Goal: Information Seeking & Learning: Learn about a topic

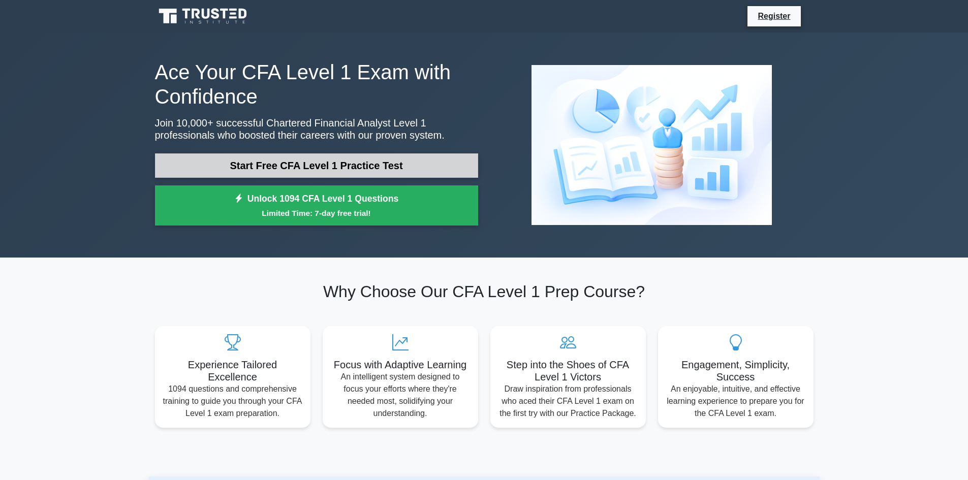
click at [326, 172] on link "Start Free CFA Level 1 Practice Test" at bounding box center [316, 165] width 323 height 24
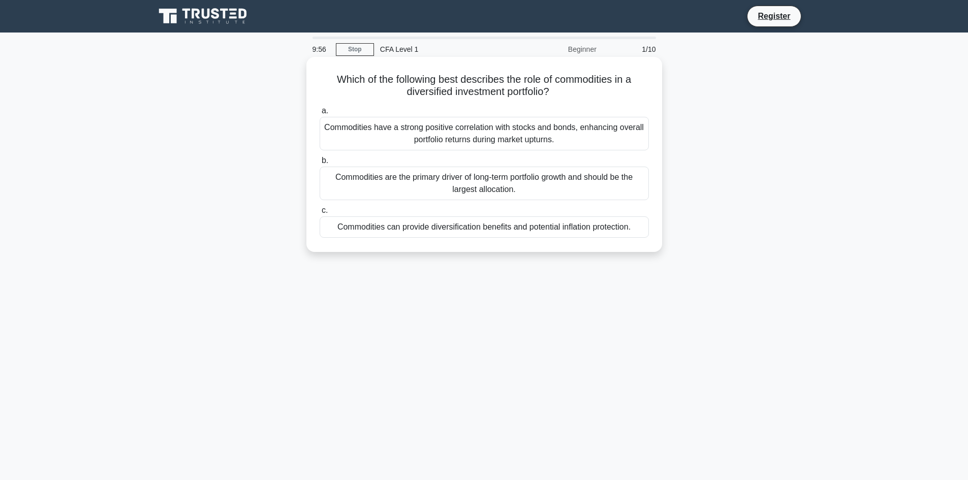
click at [357, 131] on div "Commodities have a strong positive correlation with stocks and bonds, enhancing…" at bounding box center [484, 134] width 329 height 34
click at [320, 114] on input "a. Commodities have a strong positive correlation with stocks and bonds, enhanc…" at bounding box center [320, 111] width 0 height 7
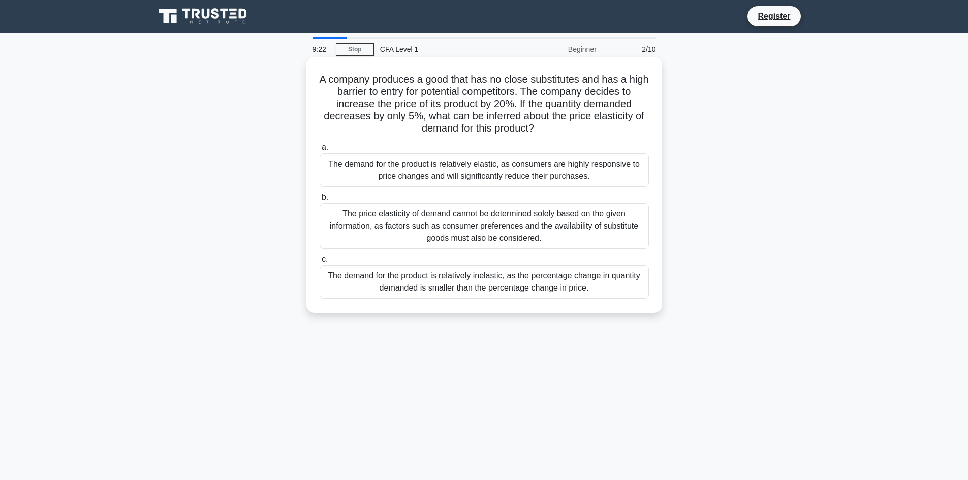
click at [465, 291] on div "The demand for the product is relatively inelastic, as the percentage change in…" at bounding box center [484, 282] width 329 height 34
click at [320, 263] on input "c. The demand for the product is relatively inelastic, as the percentage change…" at bounding box center [320, 259] width 0 height 7
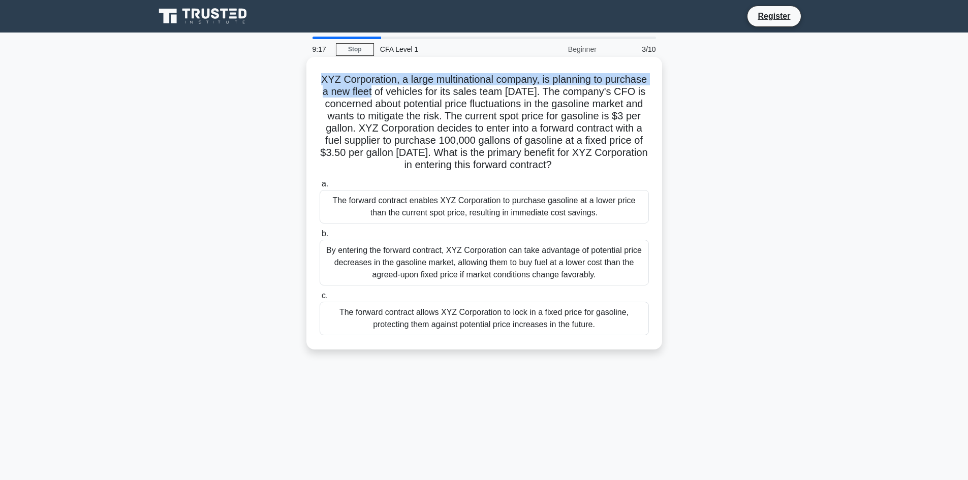
drag, startPoint x: 336, startPoint y: 81, endPoint x: 432, endPoint y: 188, distance: 144.2
click at [428, 93] on h5 "XYZ Corporation, a large multinational company, is planning to purchase a new f…" at bounding box center [484, 122] width 331 height 99
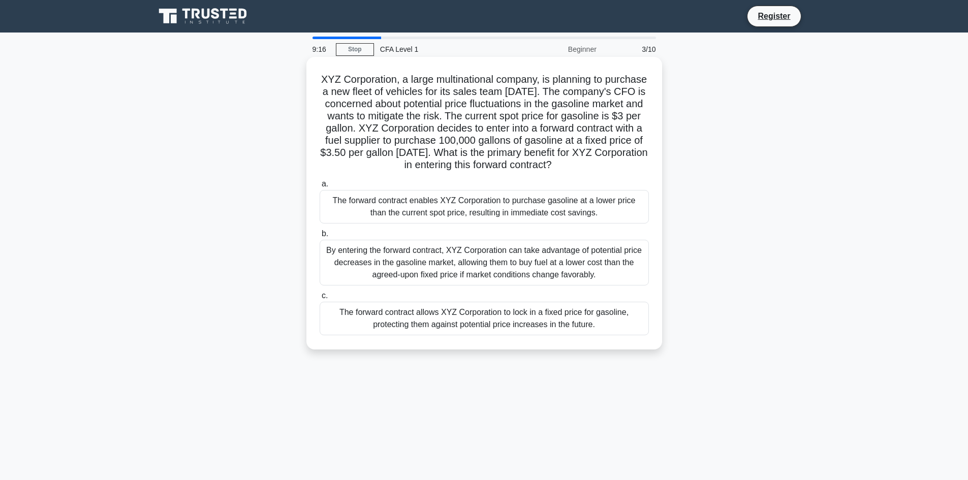
click at [441, 275] on div "By entering the forward contract, XYZ Corporation can take advantage of potenti…" at bounding box center [484, 263] width 329 height 46
click at [320, 237] on input "b. By entering the forward contract, XYZ Corporation can take advantage of pote…" at bounding box center [320, 234] width 0 height 7
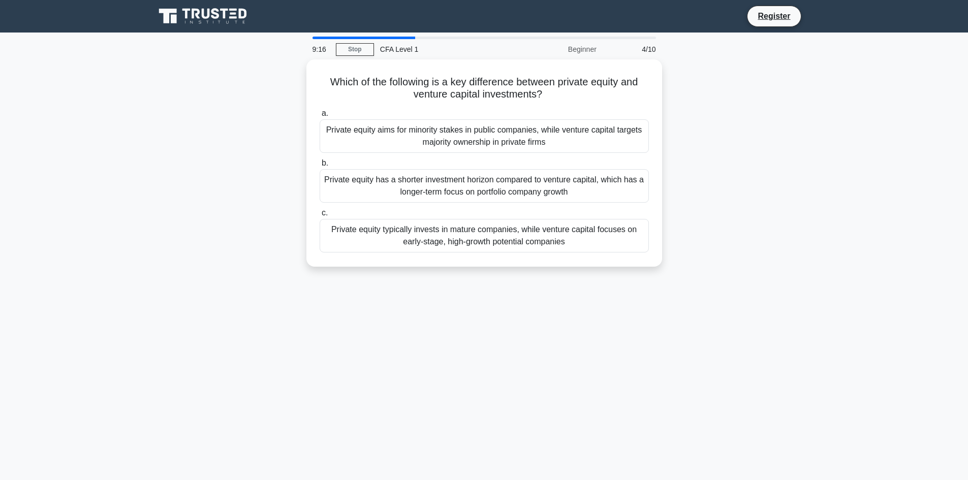
click at [457, 226] on div "Private equity typically invests in mature companies, while venture capital foc…" at bounding box center [484, 236] width 329 height 34
click at [320, 216] on input "c. Private equity typically invests in mature companies, while venture capital …" at bounding box center [320, 213] width 0 height 7
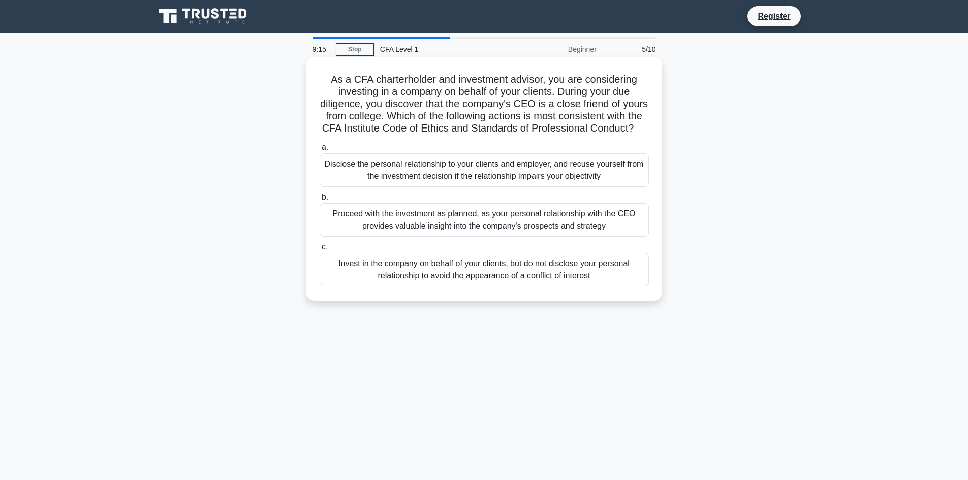
click at [472, 187] on div "Disclose the personal relationship to your clients and employer, and recuse you…" at bounding box center [484, 170] width 329 height 34
click at [320, 151] on input "a. Disclose the personal relationship to your clients and employer, and recuse …" at bounding box center [320, 147] width 0 height 7
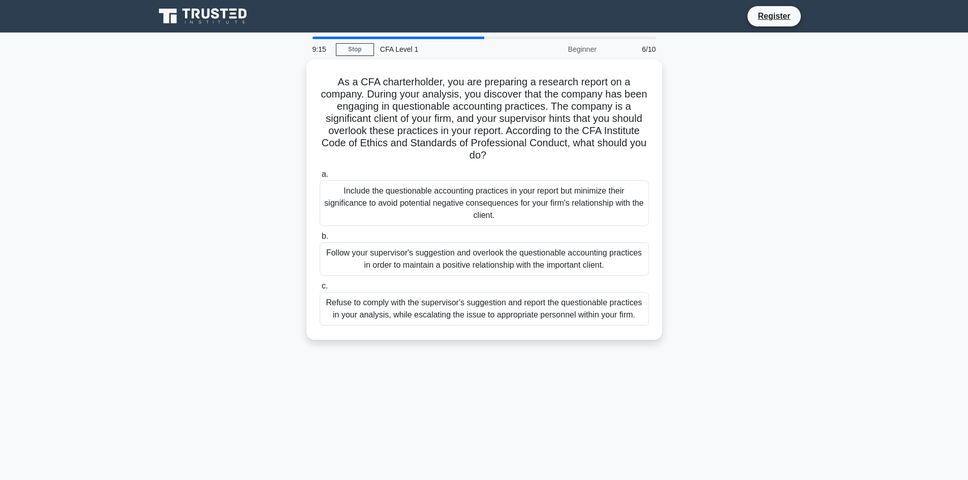
click at [465, 223] on div "Include the questionable accounting practices in your report but minimize their…" at bounding box center [484, 203] width 329 height 46
click at [320, 178] on input "a. Include the questionable accounting practices in your report but minimize th…" at bounding box center [320, 174] width 0 height 7
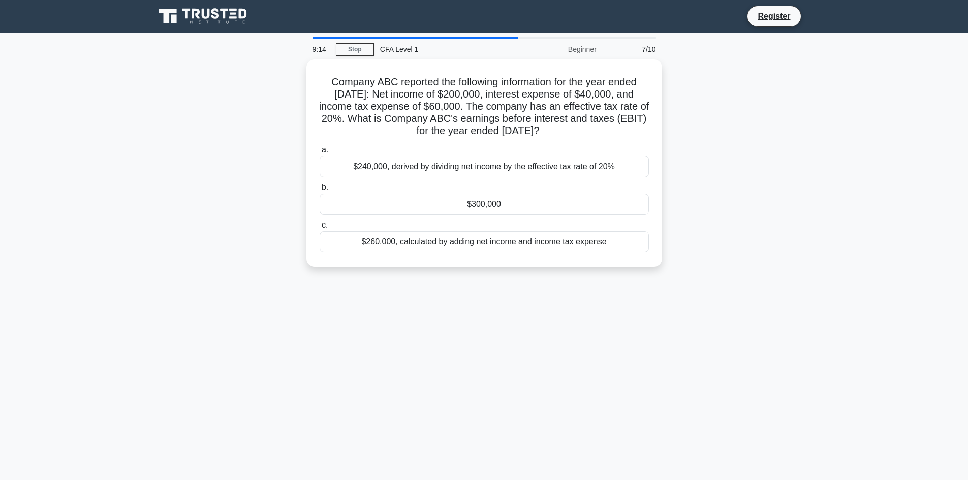
click at [463, 252] on div "a. $240,000, derived by dividing net income by the effective tax rate of 20% b.…" at bounding box center [483, 198] width 341 height 113
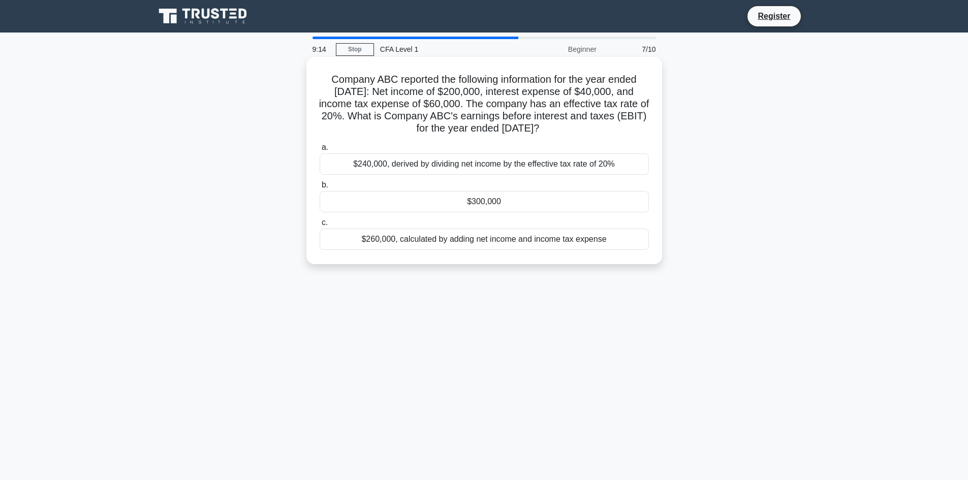
click at [478, 201] on div "$300,000" at bounding box center [484, 201] width 329 height 21
click at [320, 188] on input "b. $300,000" at bounding box center [320, 185] width 0 height 7
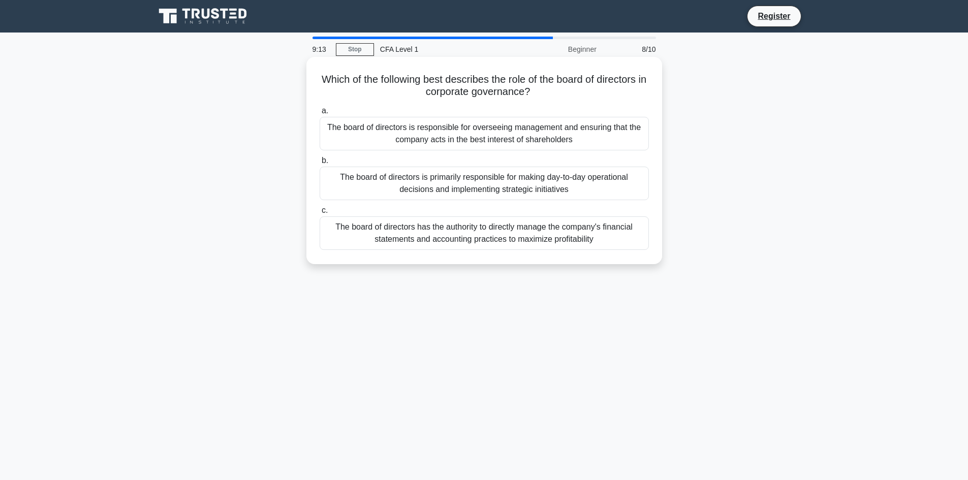
click at [489, 128] on div "The board of directors is responsible for overseeing management and ensuring th…" at bounding box center [484, 134] width 329 height 34
click at [320, 114] on input "a. The board of directors is responsible for overseeing management and ensuring…" at bounding box center [320, 111] width 0 height 7
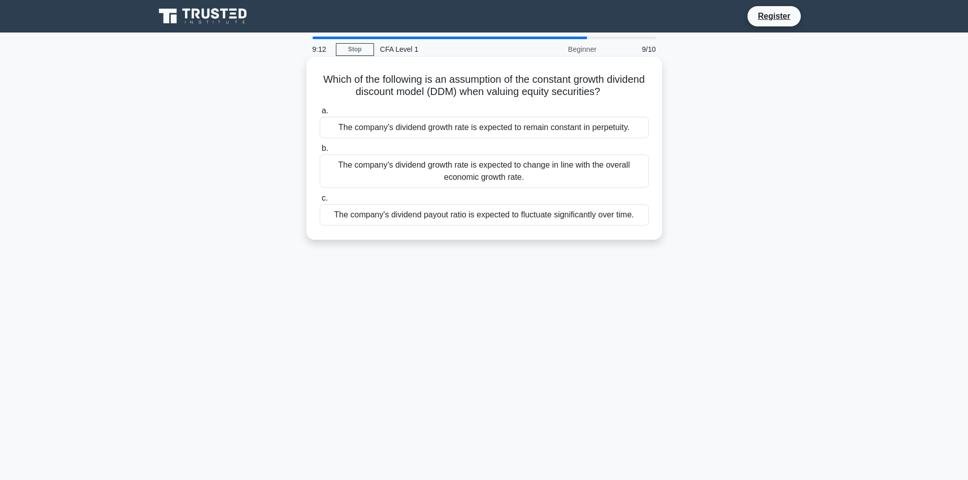
click at [476, 178] on div "The company's dividend growth rate is expected to change in line with the overa…" at bounding box center [484, 171] width 329 height 34
click at [320, 152] on input "b. The company's dividend growth rate is expected to change in line with the ov…" at bounding box center [320, 148] width 0 height 7
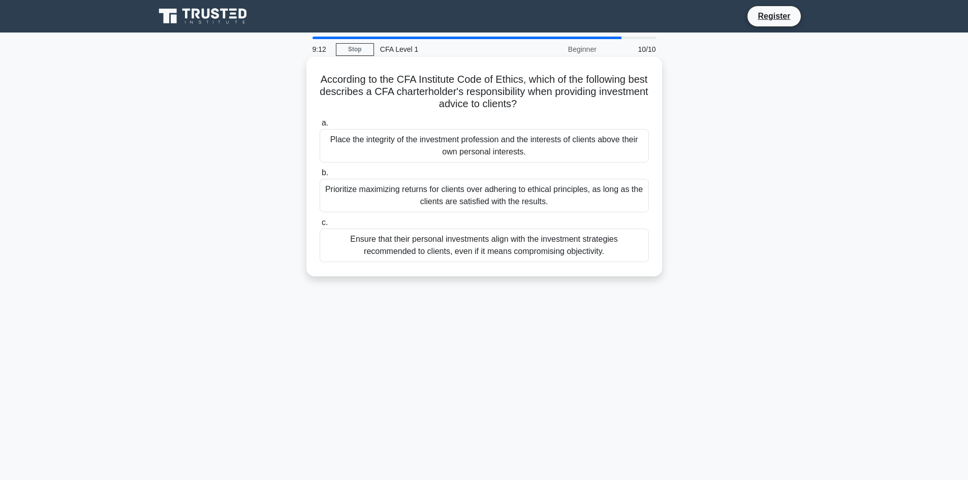
click at [470, 211] on div "Prioritize maximizing returns for clients over adhering to ethical principles, …" at bounding box center [484, 196] width 329 height 34
click at [320, 176] on input "b. Prioritize maximizing returns for clients over adhering to ethical principle…" at bounding box center [320, 173] width 0 height 7
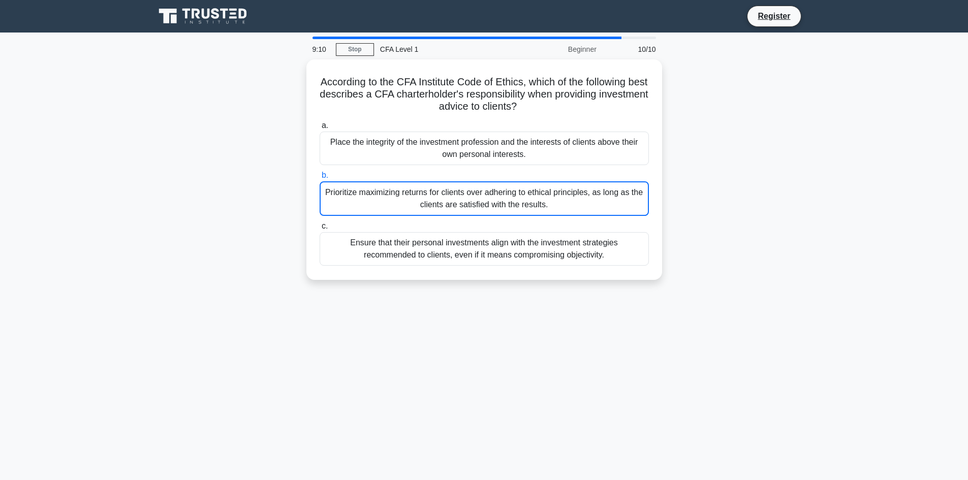
drag, startPoint x: 225, startPoint y: 33, endPoint x: 218, endPoint y: 31, distance: 7.3
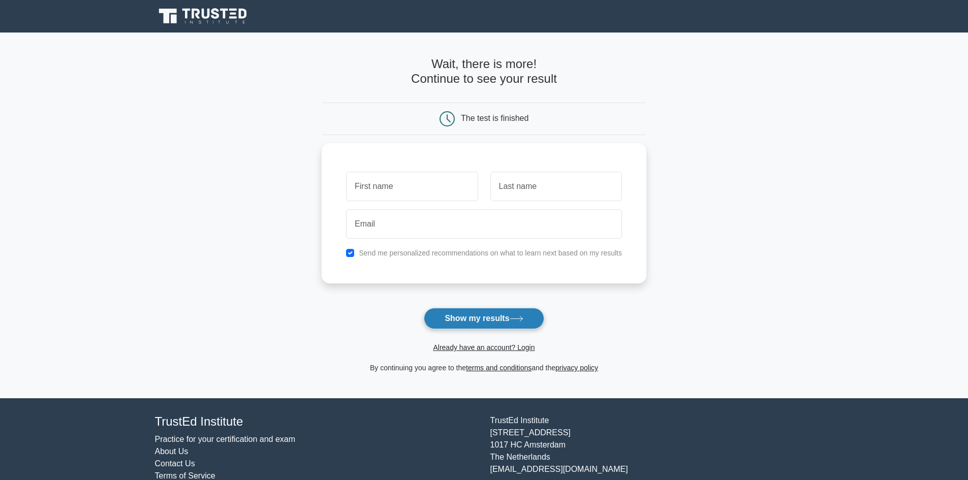
click at [495, 314] on button "Show my results" at bounding box center [484, 318] width 120 height 21
